Goal: Information Seeking & Learning: Learn about a topic

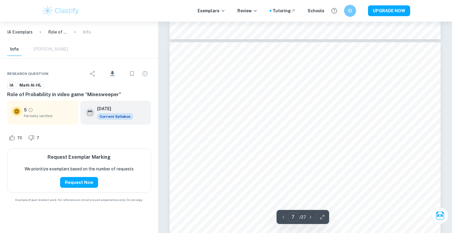
scroll to position [2197, 0]
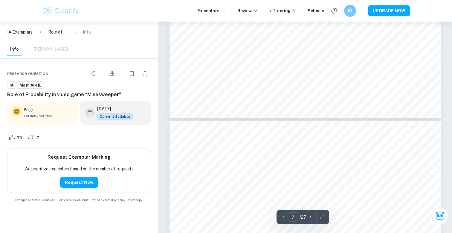
type input "6"
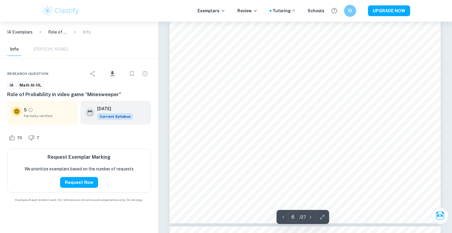
scroll to position [2012, 0]
click at [32, 112] on icon "Grade partially verified" at bounding box center [30, 109] width 5 height 5
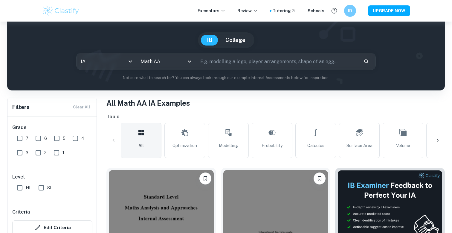
scroll to position [75, 0]
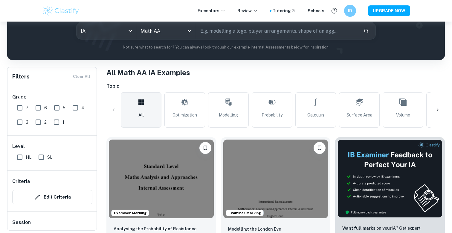
click at [249, 117] on div "All Optimization Modelling Probability Calculus Surface Area Volume Statistics …" at bounding box center [276, 109] width 310 height 35
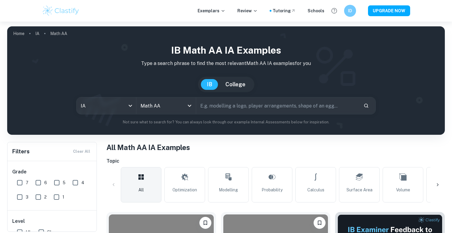
scroll to position [0, 0]
